Goal: Task Accomplishment & Management: Complete application form

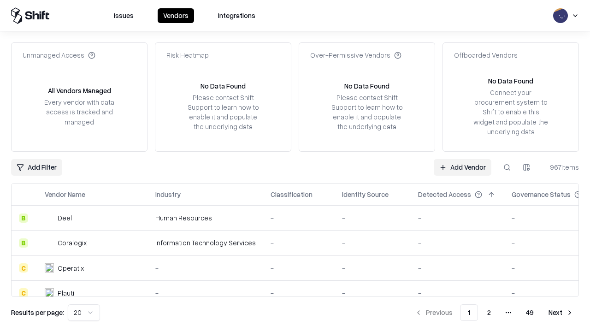
click at [462, 167] on link "Add Vendor" at bounding box center [463, 167] width 58 height 17
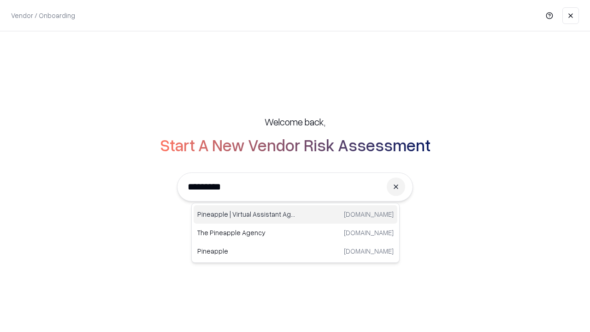
click at [295, 214] on div "Pineapple | Virtual Assistant Agency [DOMAIN_NAME]" at bounding box center [296, 214] width 204 height 18
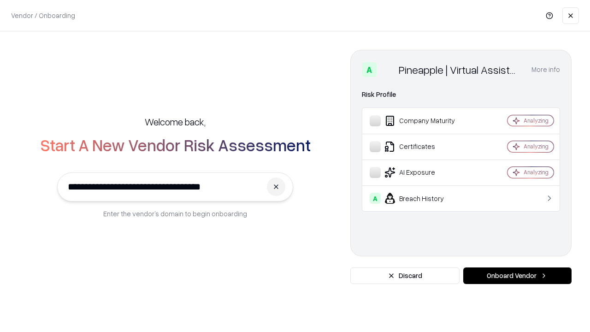
type input "**********"
click at [517, 276] on button "Onboard Vendor" at bounding box center [517, 275] width 108 height 17
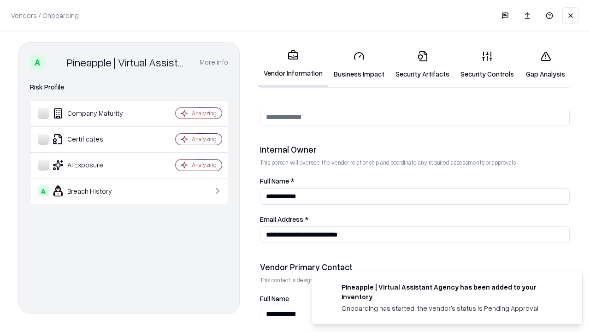
scroll to position [477, 0]
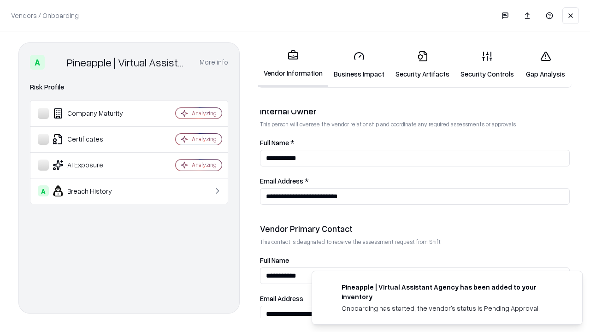
click at [422, 65] on link "Security Artifacts" at bounding box center [422, 64] width 65 height 43
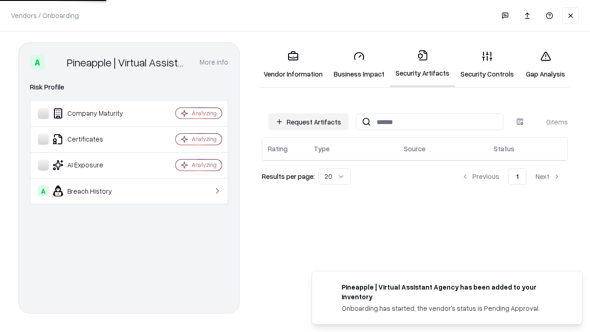
click at [308, 122] on button "Request Artifacts" at bounding box center [308, 121] width 80 height 17
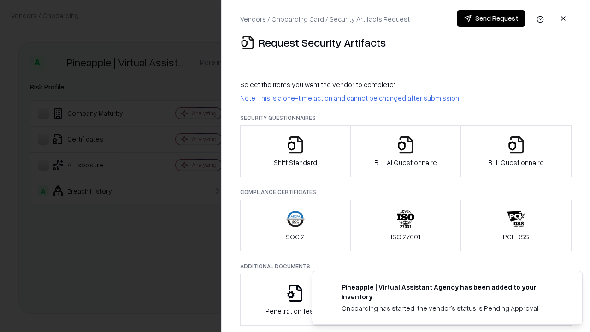
click at [516, 151] on icon "button" at bounding box center [516, 144] width 18 height 18
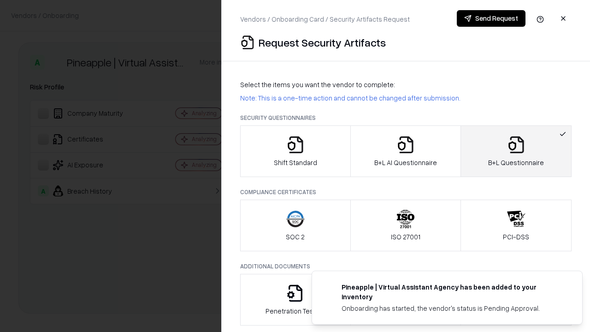
click at [405, 151] on icon "button" at bounding box center [405, 144] width 18 height 18
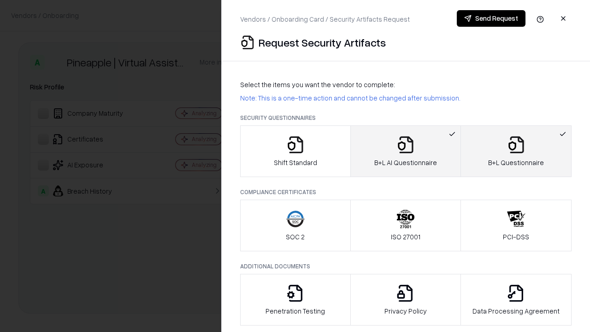
click at [491, 18] on button "Send Request" at bounding box center [491, 18] width 69 height 17
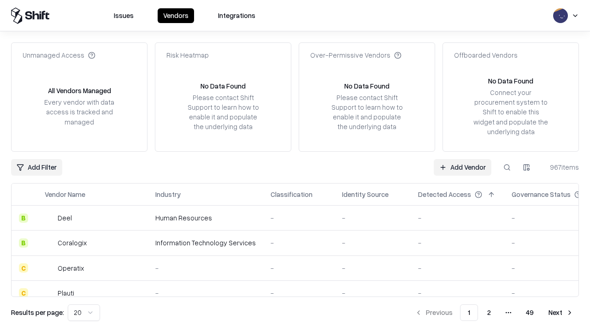
click at [507, 167] on button at bounding box center [507, 167] width 17 height 17
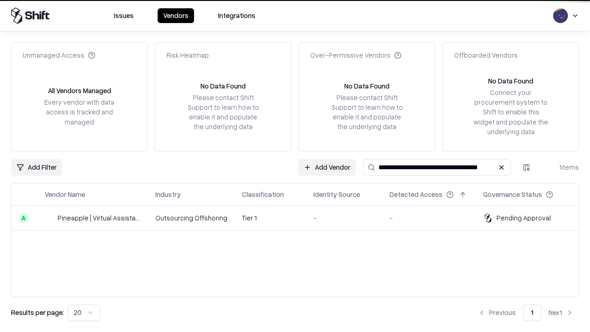
type input "**********"
click at [300, 217] on td "Tier 1" at bounding box center [270, 217] width 71 height 25
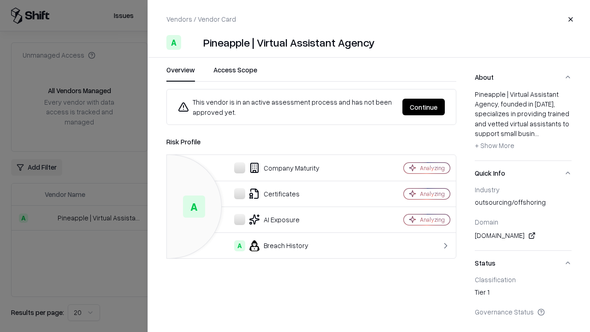
click at [423, 107] on button "Continue" at bounding box center [423, 107] width 42 height 17
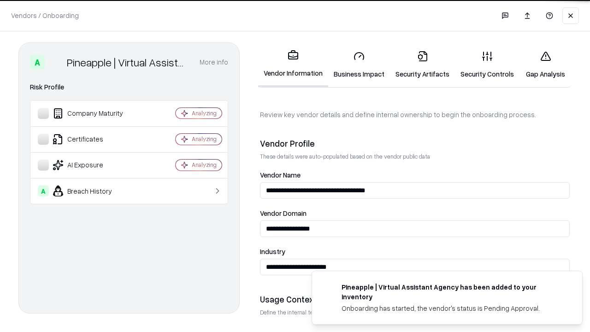
click at [422, 65] on link "Security Artifacts" at bounding box center [422, 64] width 65 height 43
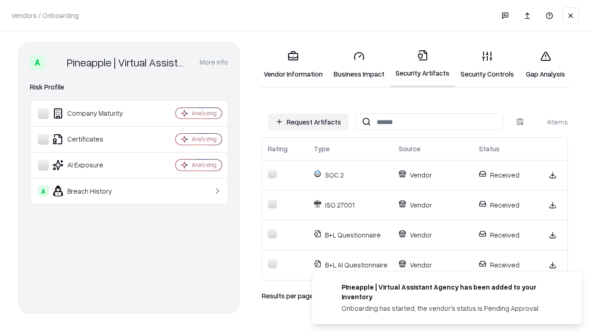
click at [545, 65] on link "Gap Analysis" at bounding box center [545, 64] width 52 height 43
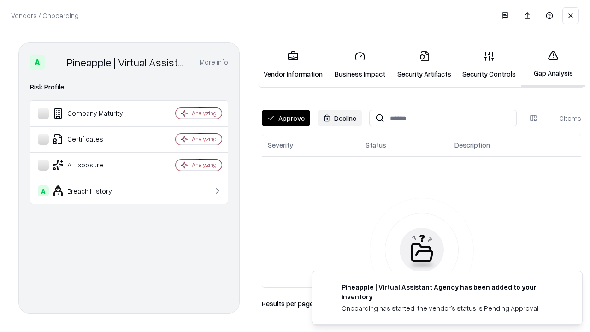
click at [286, 118] on button "Approve" at bounding box center [286, 118] width 48 height 17
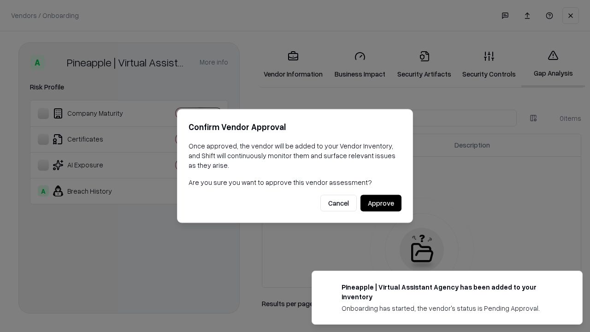
click at [381, 203] on button "Approve" at bounding box center [380, 203] width 41 height 17
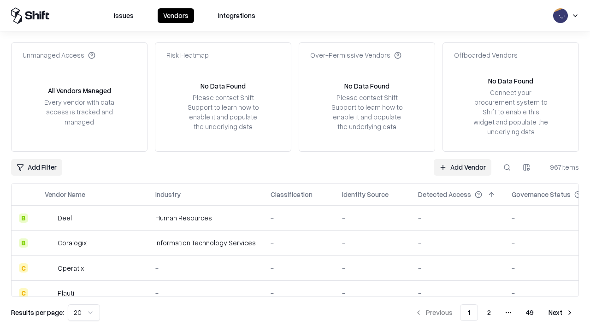
type input "**********"
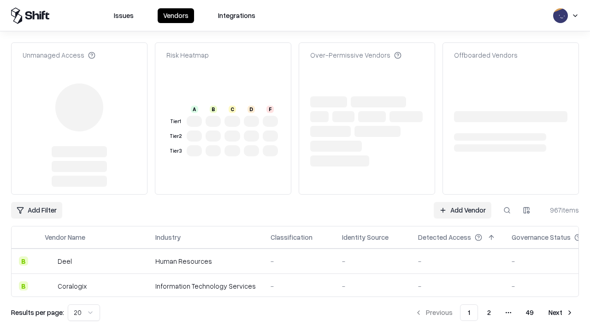
click at [462, 202] on link "Add Vendor" at bounding box center [463, 210] width 58 height 17
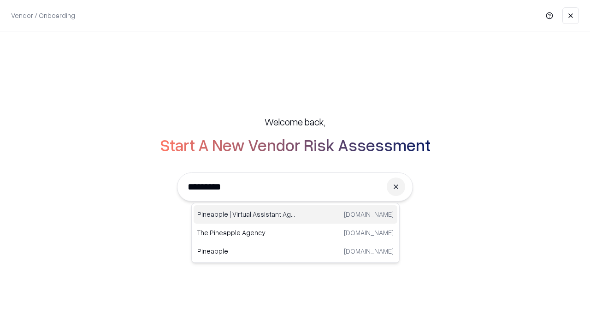
click at [295, 214] on div "Pineapple | Virtual Assistant Agency [DOMAIN_NAME]" at bounding box center [296, 214] width 204 height 18
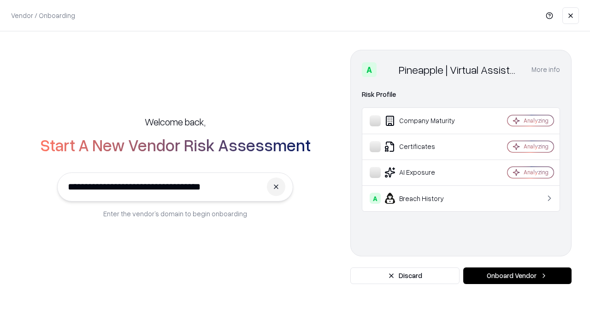
type input "**********"
click at [517, 276] on button "Onboard Vendor" at bounding box center [517, 275] width 108 height 17
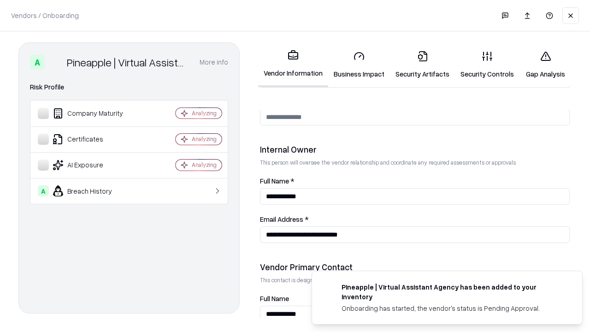
scroll to position [477, 0]
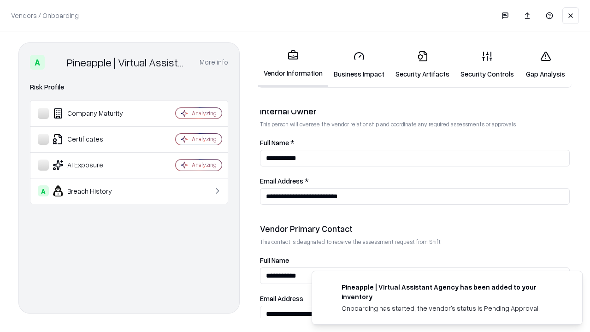
click at [545, 65] on link "Gap Analysis" at bounding box center [545, 64] width 52 height 43
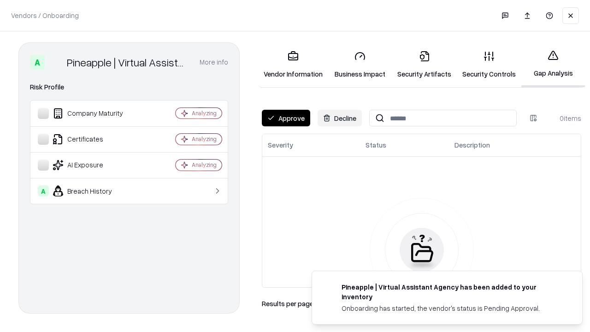
click at [286, 118] on button "Approve" at bounding box center [286, 118] width 48 height 17
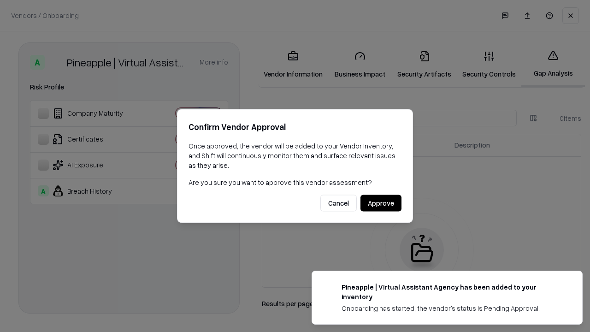
click at [381, 203] on button "Approve" at bounding box center [380, 203] width 41 height 17
